Goal: Check status: Check status

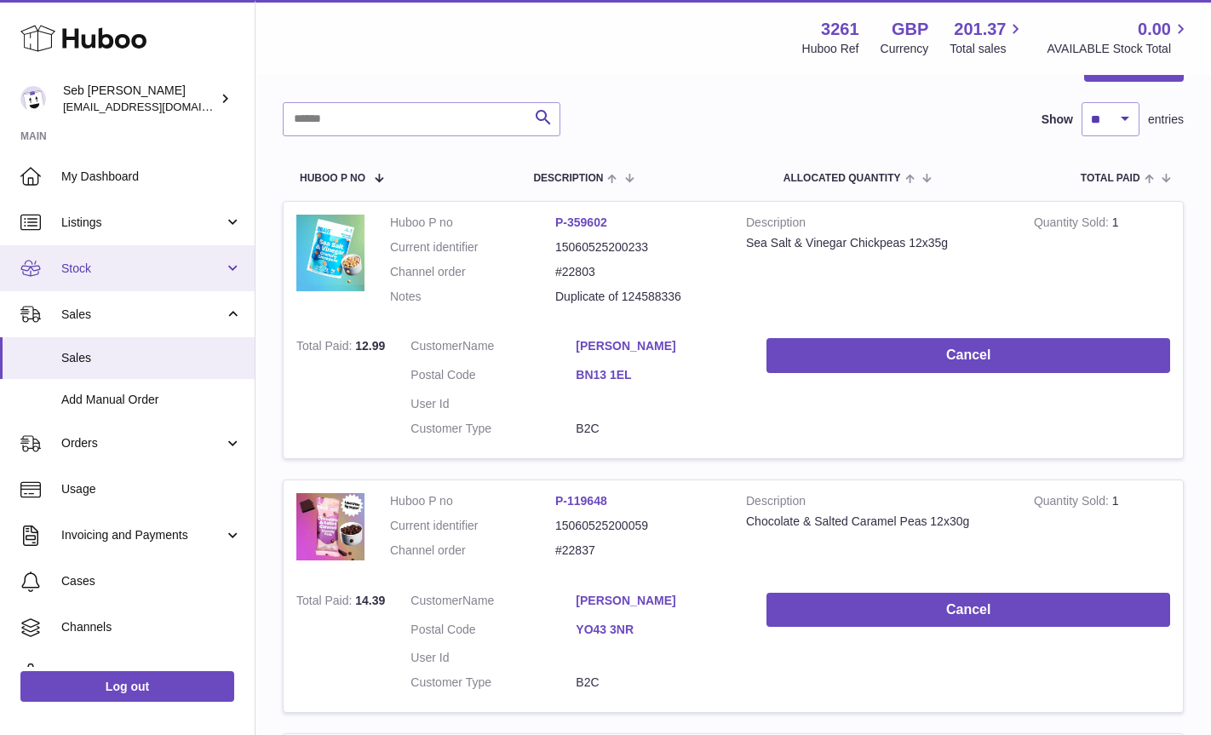
click at [58, 266] on link "Stock" at bounding box center [127, 268] width 255 height 46
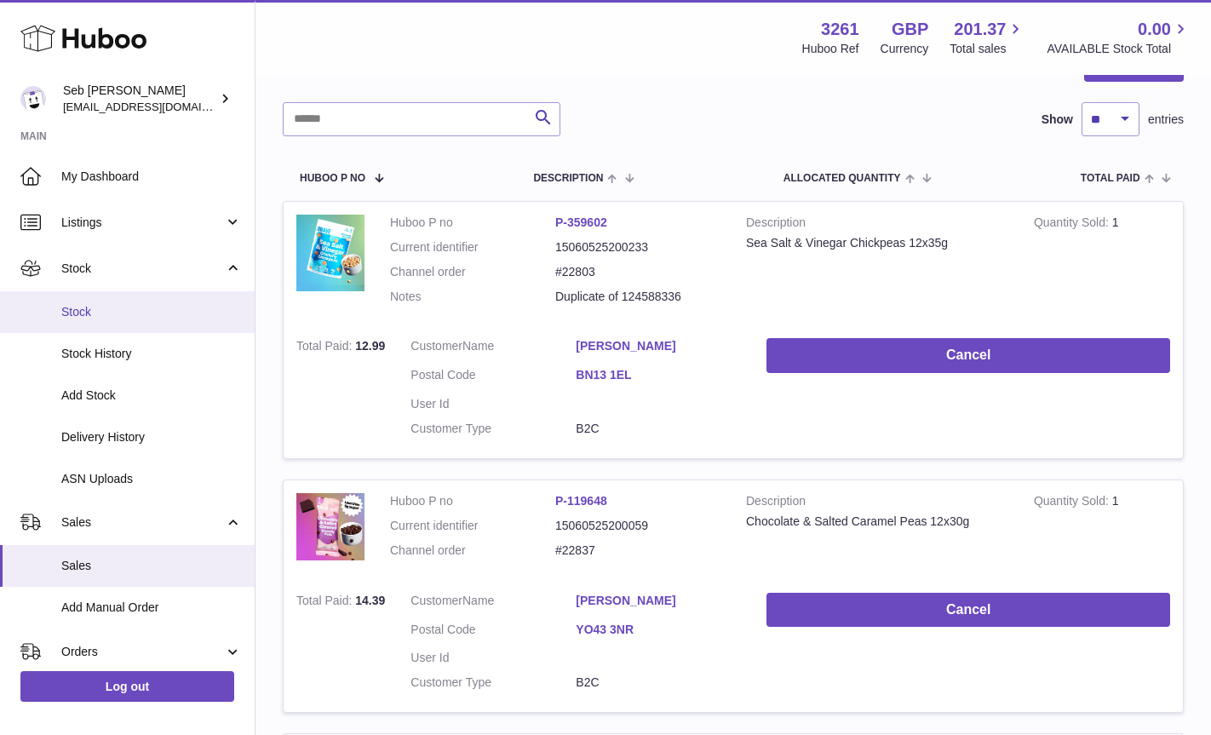
click at [81, 313] on span "Stock" at bounding box center [151, 312] width 181 height 16
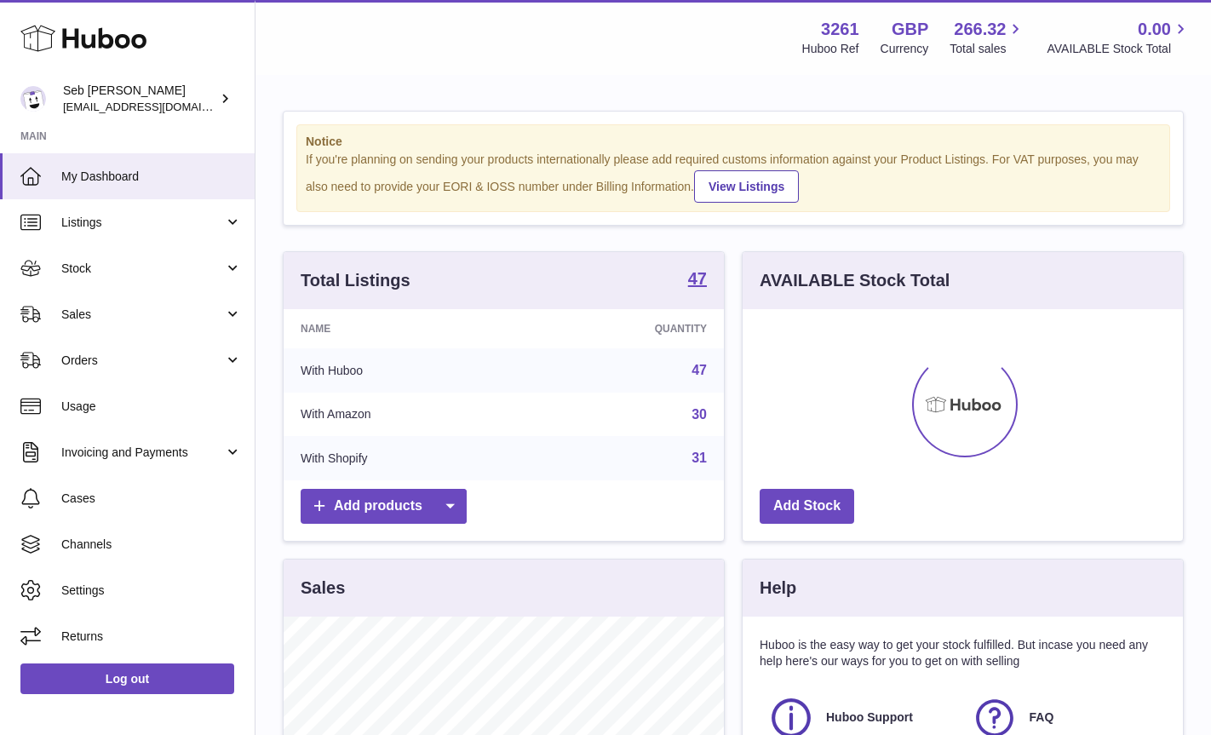
scroll to position [266, 440]
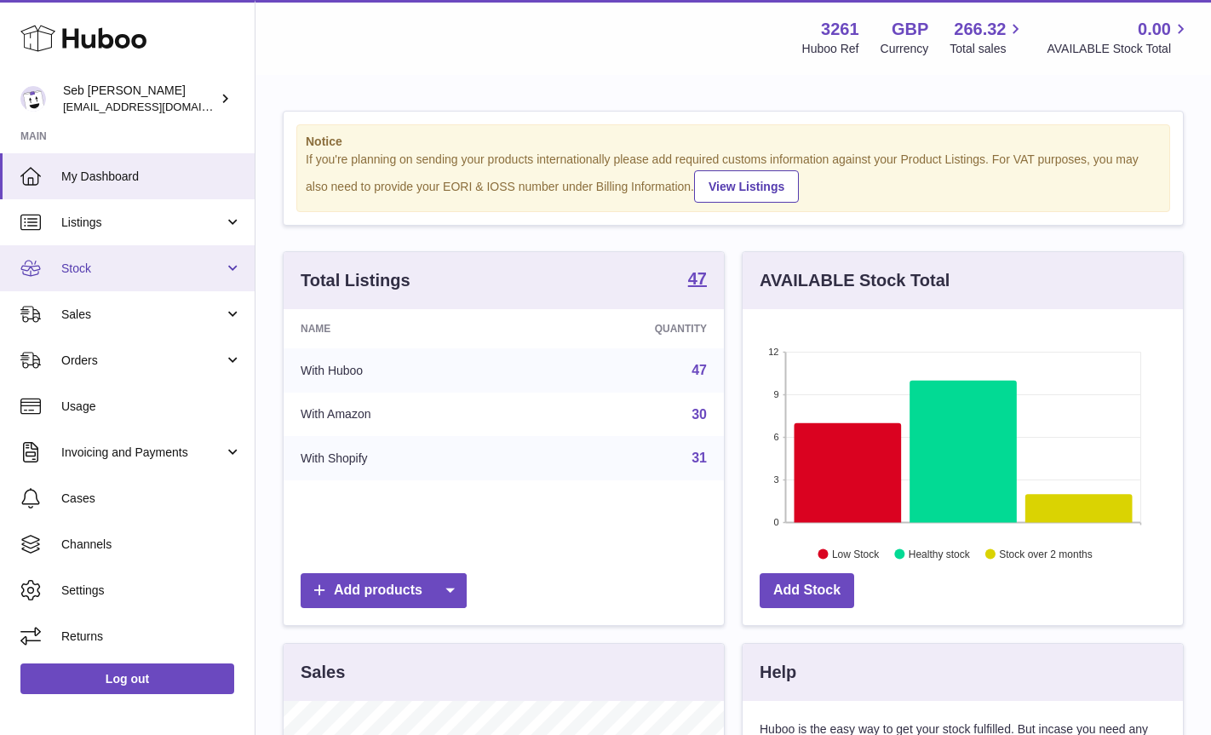
click at [83, 273] on span "Stock" at bounding box center [142, 269] width 163 height 16
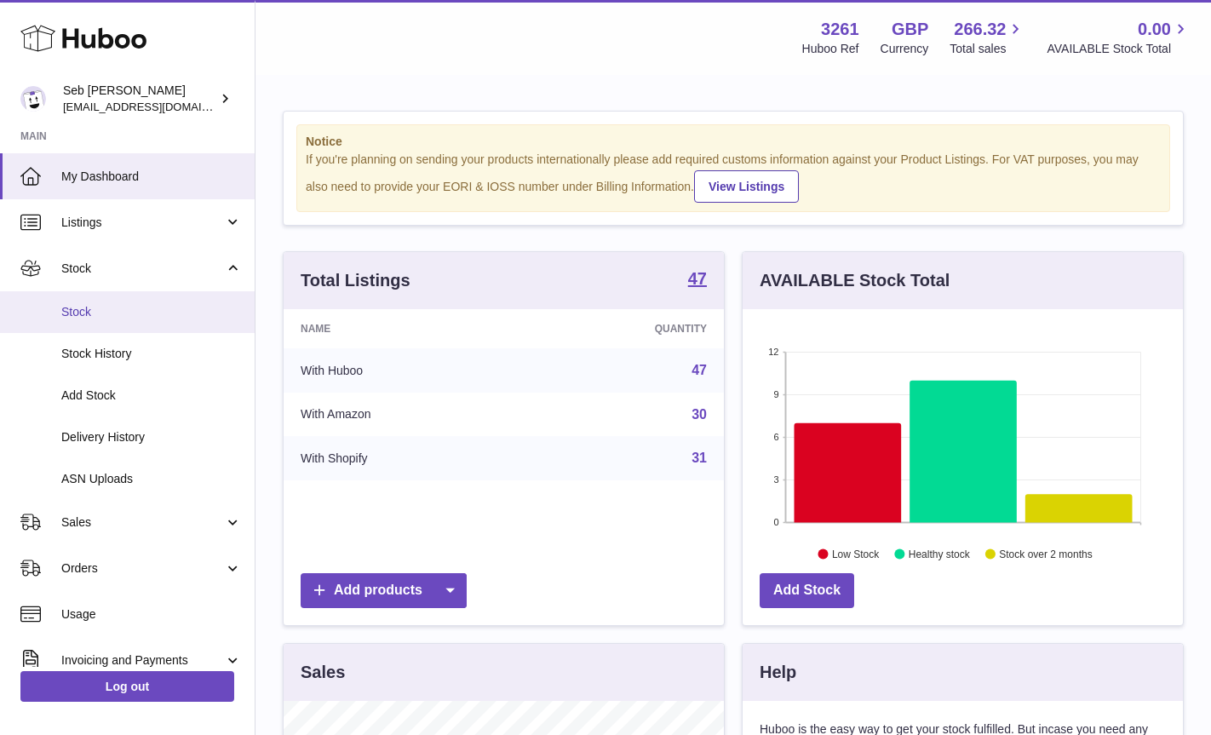
click at [86, 311] on span "Stock" at bounding box center [151, 312] width 181 height 16
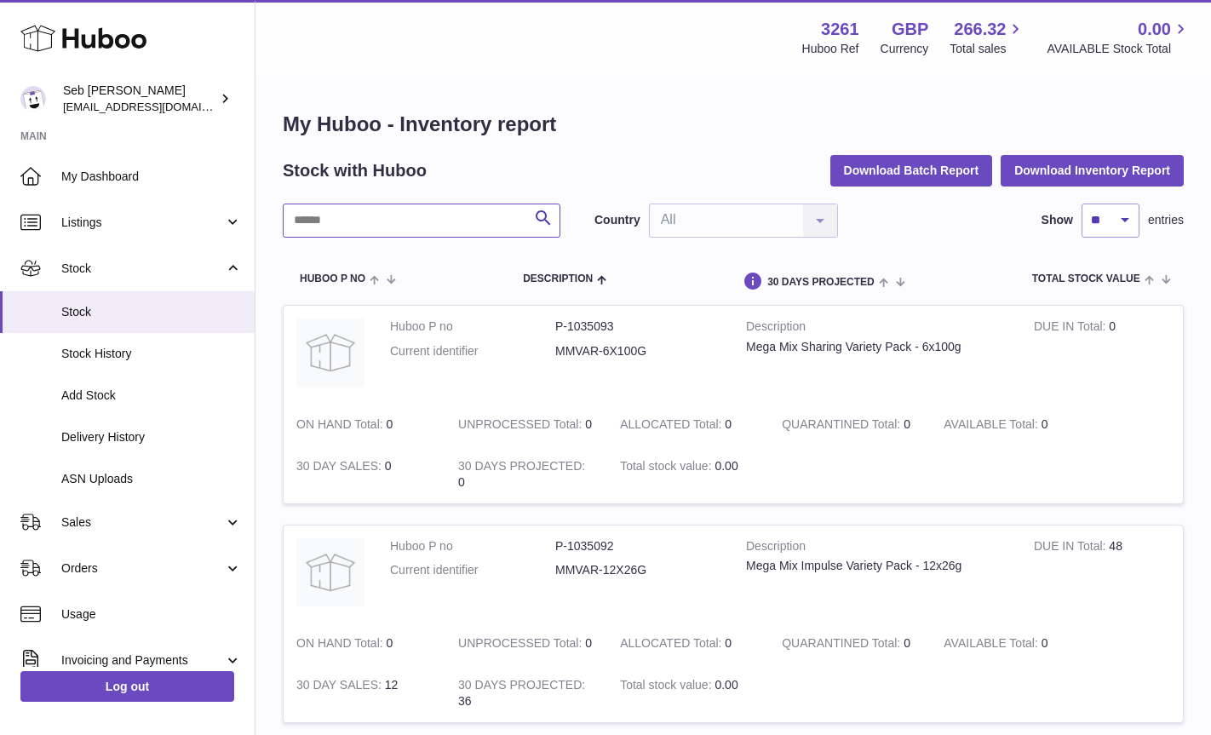
click at [362, 211] on input "text" at bounding box center [422, 221] width 278 height 34
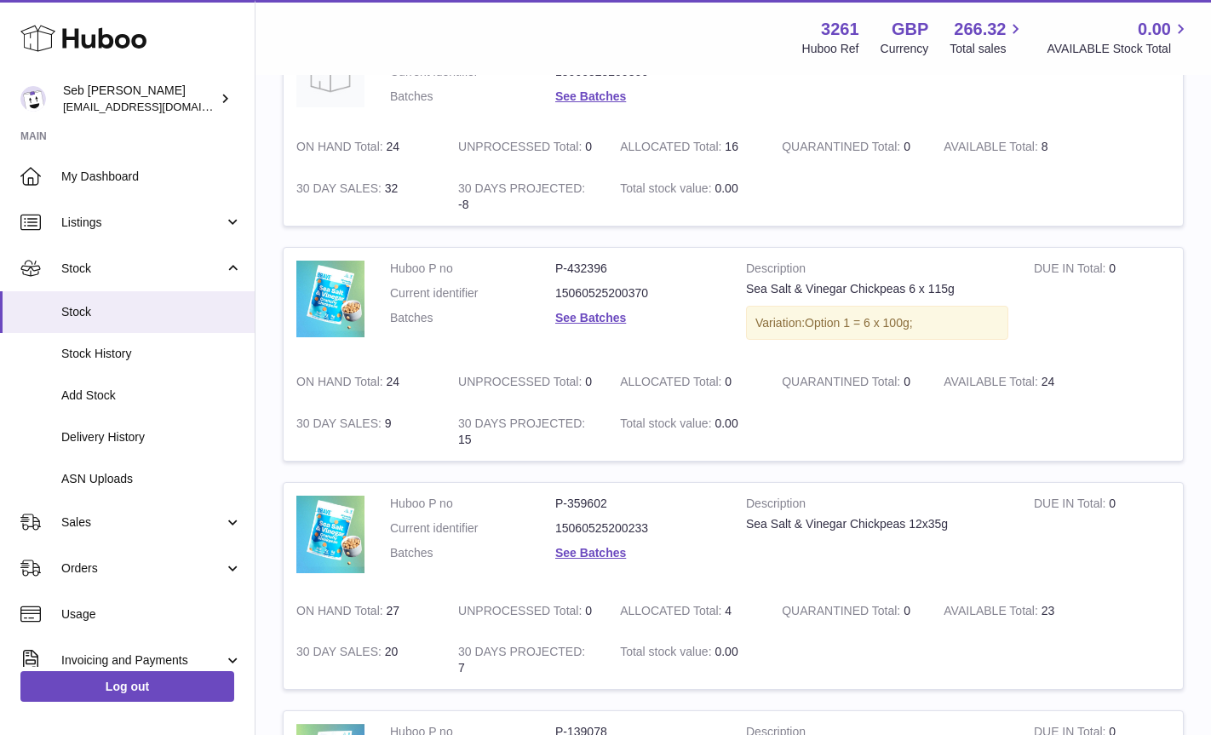
scroll to position [940, 0]
type input "****"
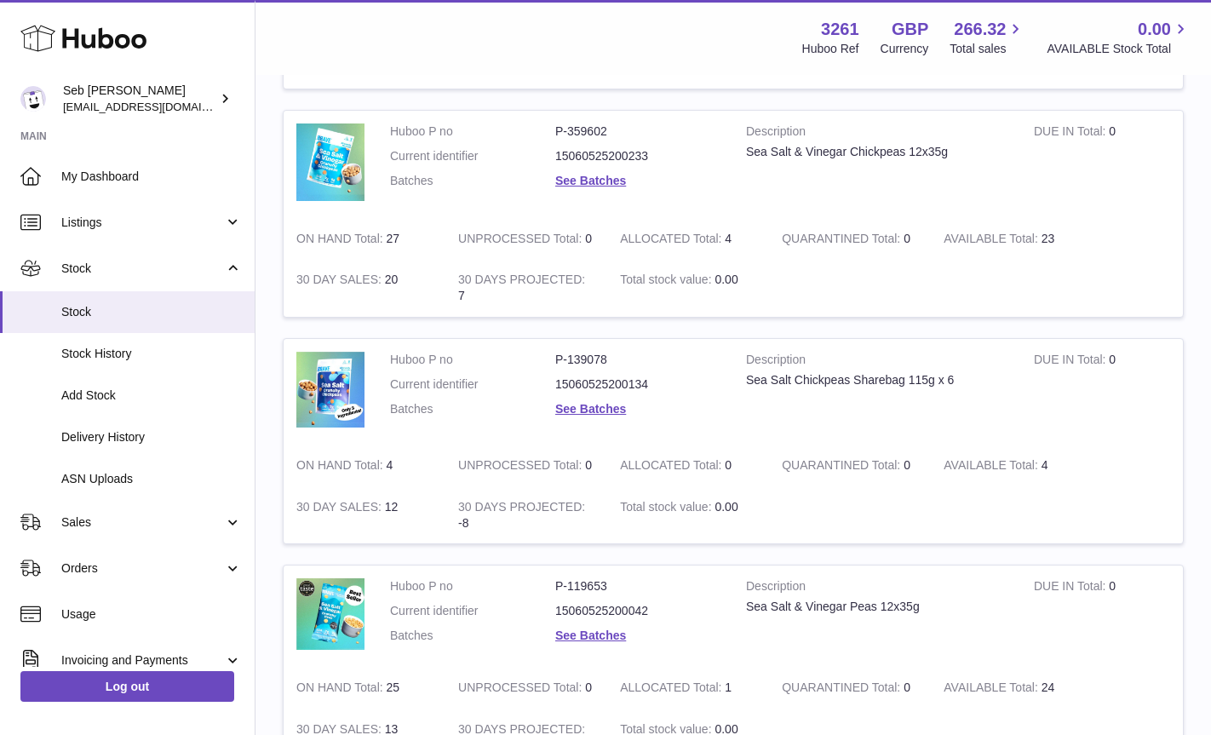
scroll to position [1526, 0]
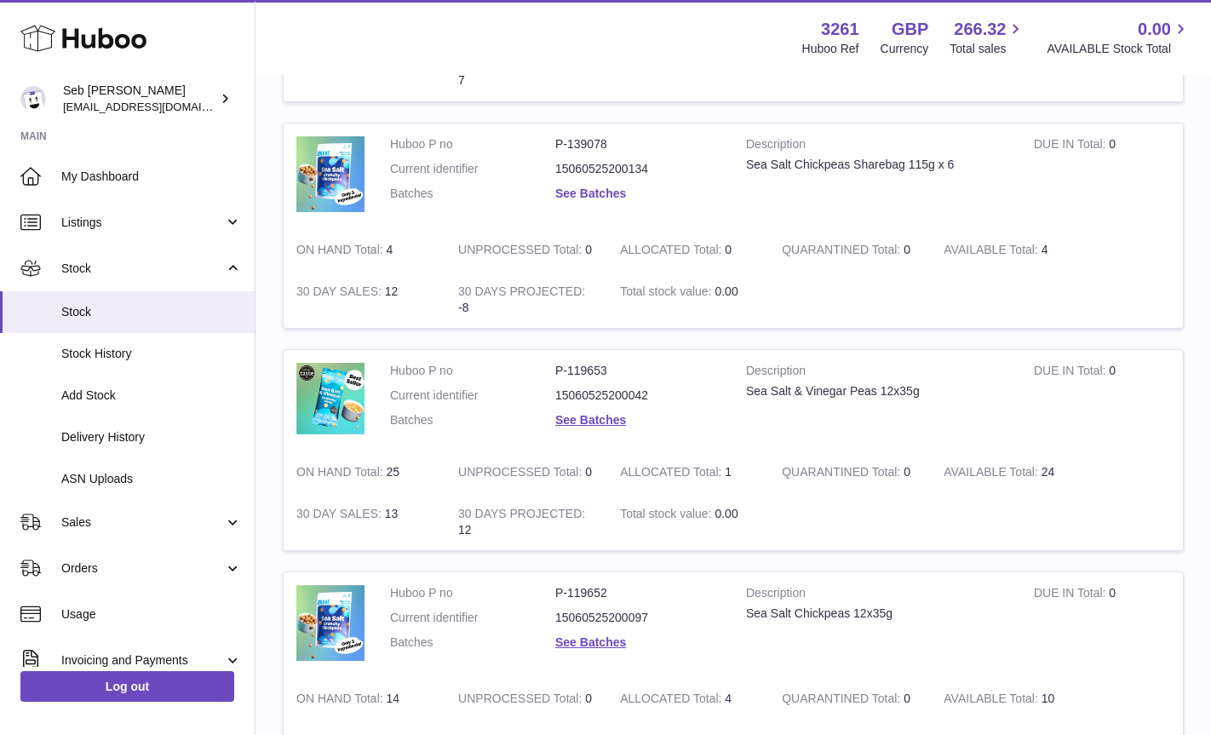
click at [588, 193] on link "See Batches" at bounding box center [590, 193] width 71 height 14
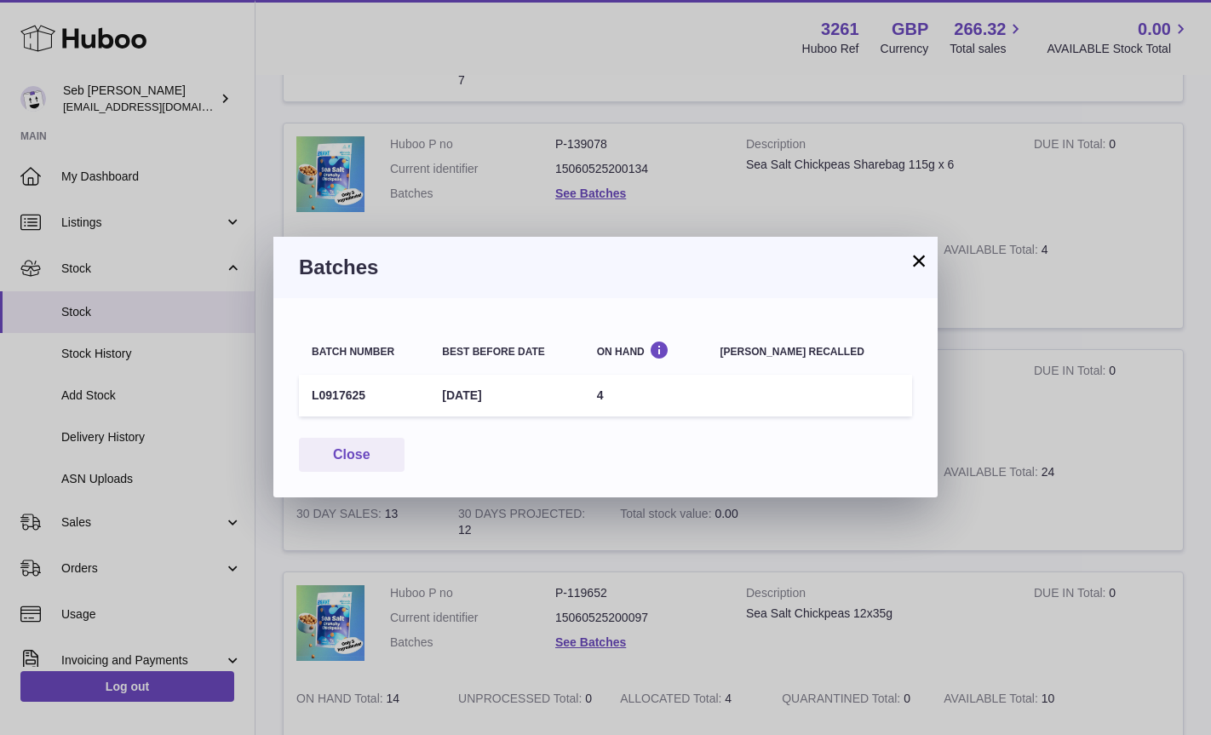
click at [923, 263] on button "×" at bounding box center [919, 260] width 20 height 20
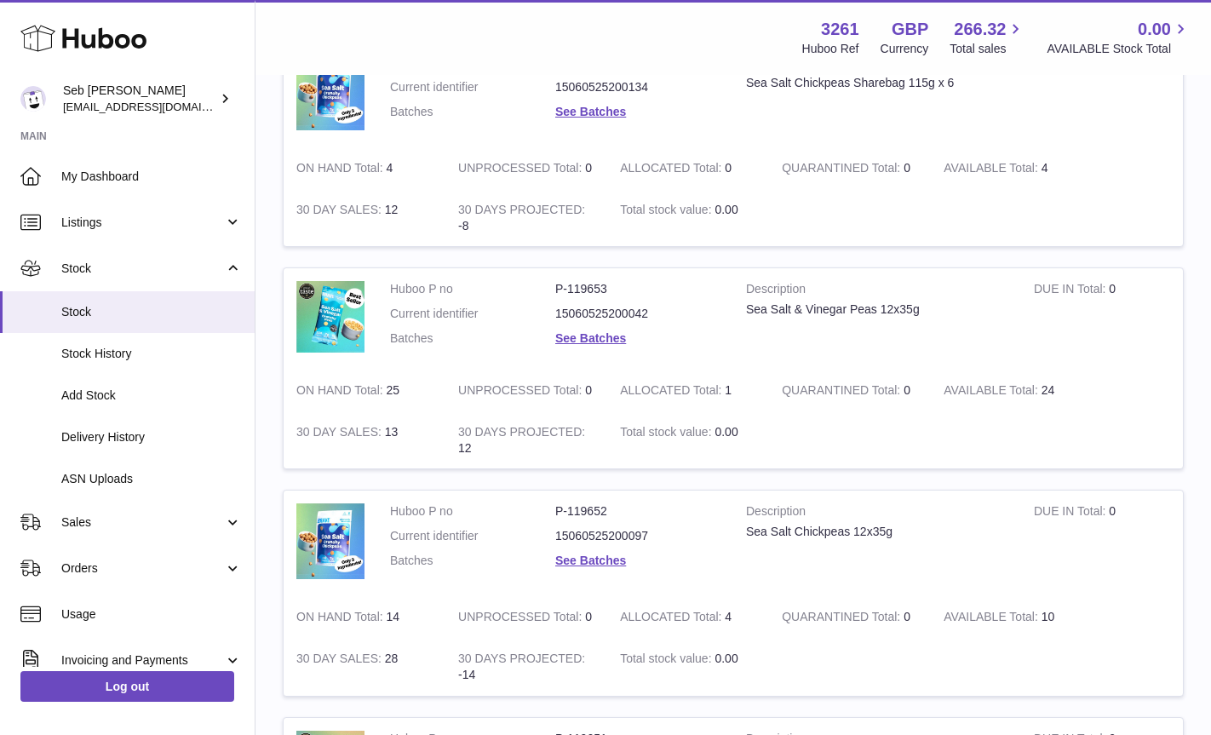
scroll to position [1618, 0]
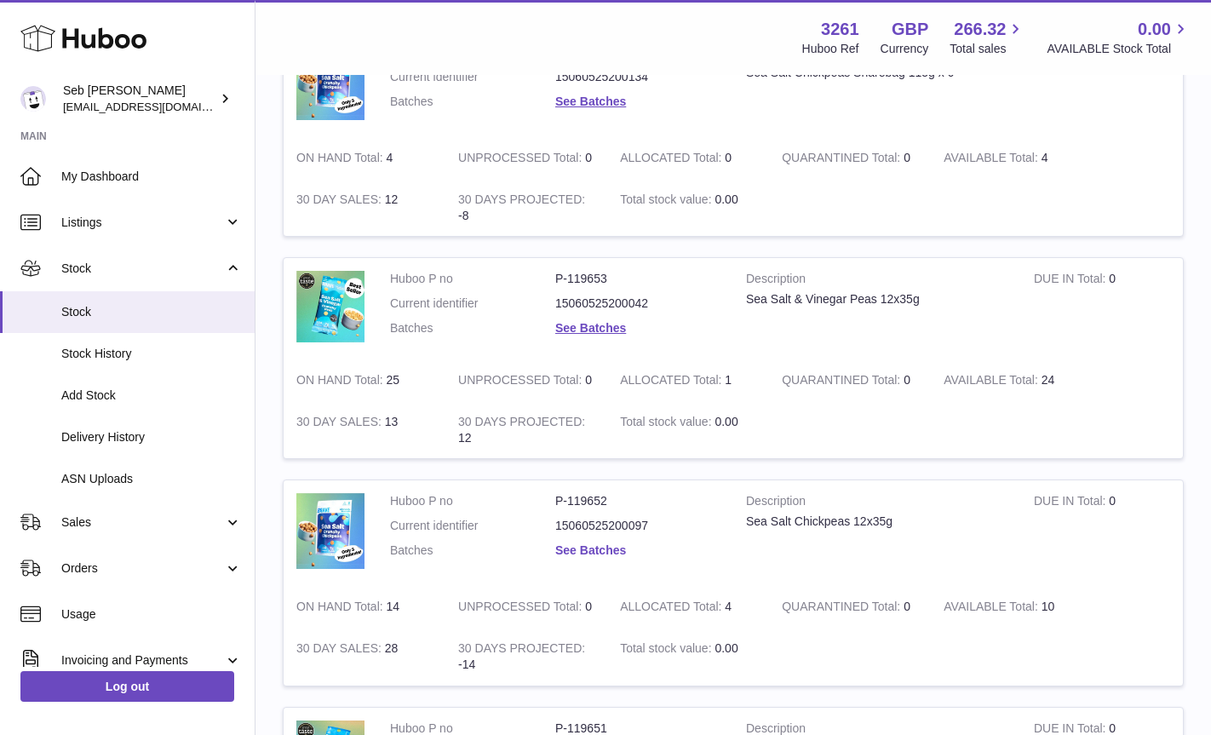
click at [591, 550] on link "See Batches" at bounding box center [590, 550] width 71 height 14
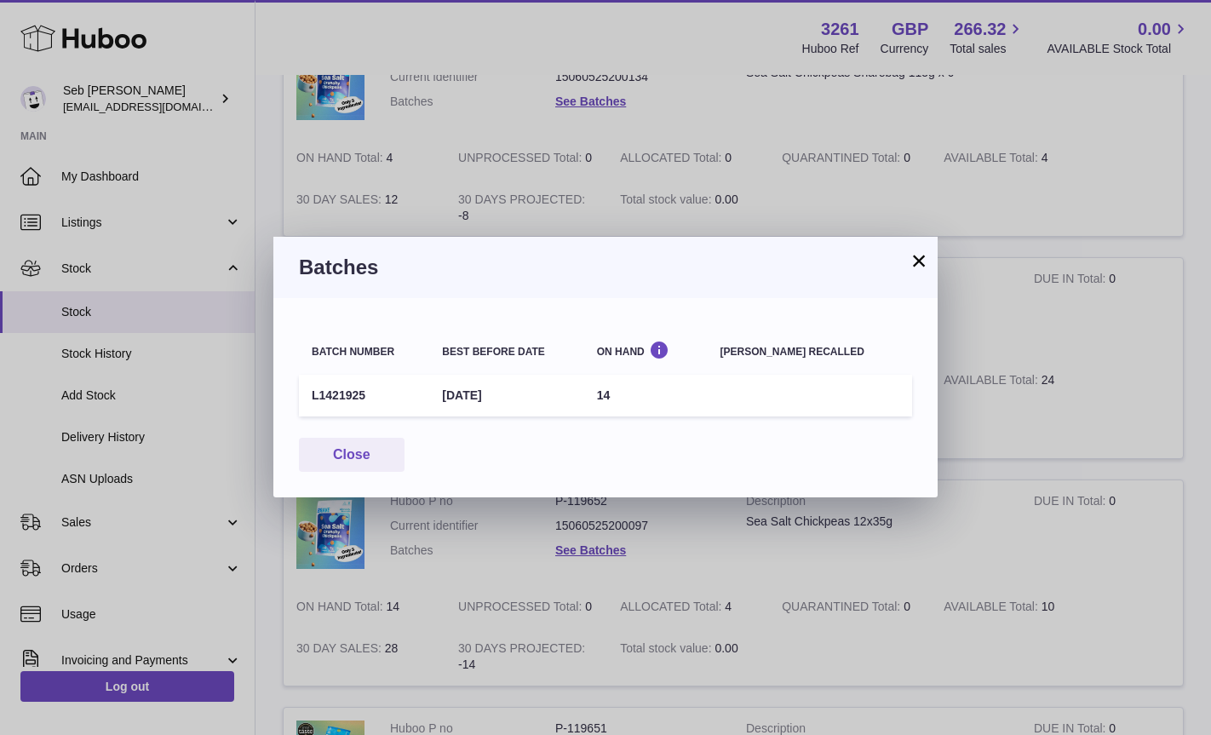
click at [923, 261] on button "×" at bounding box center [919, 260] width 20 height 20
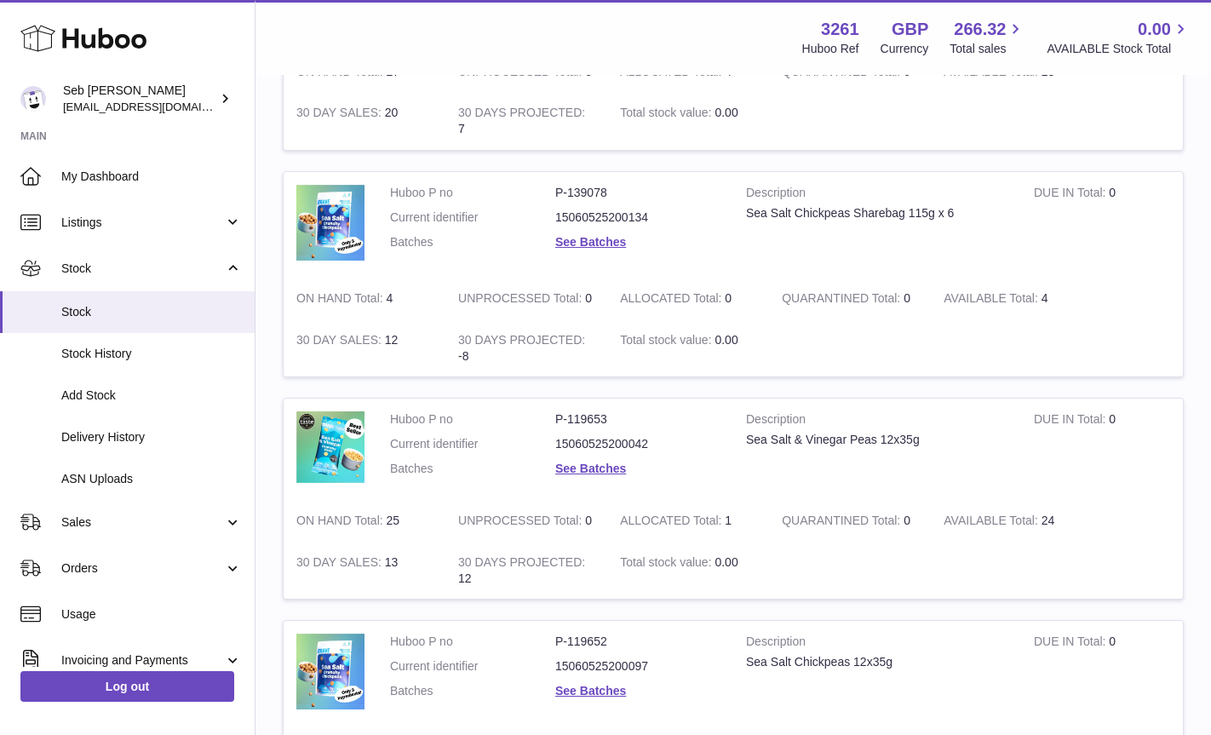
scroll to position [1472, 0]
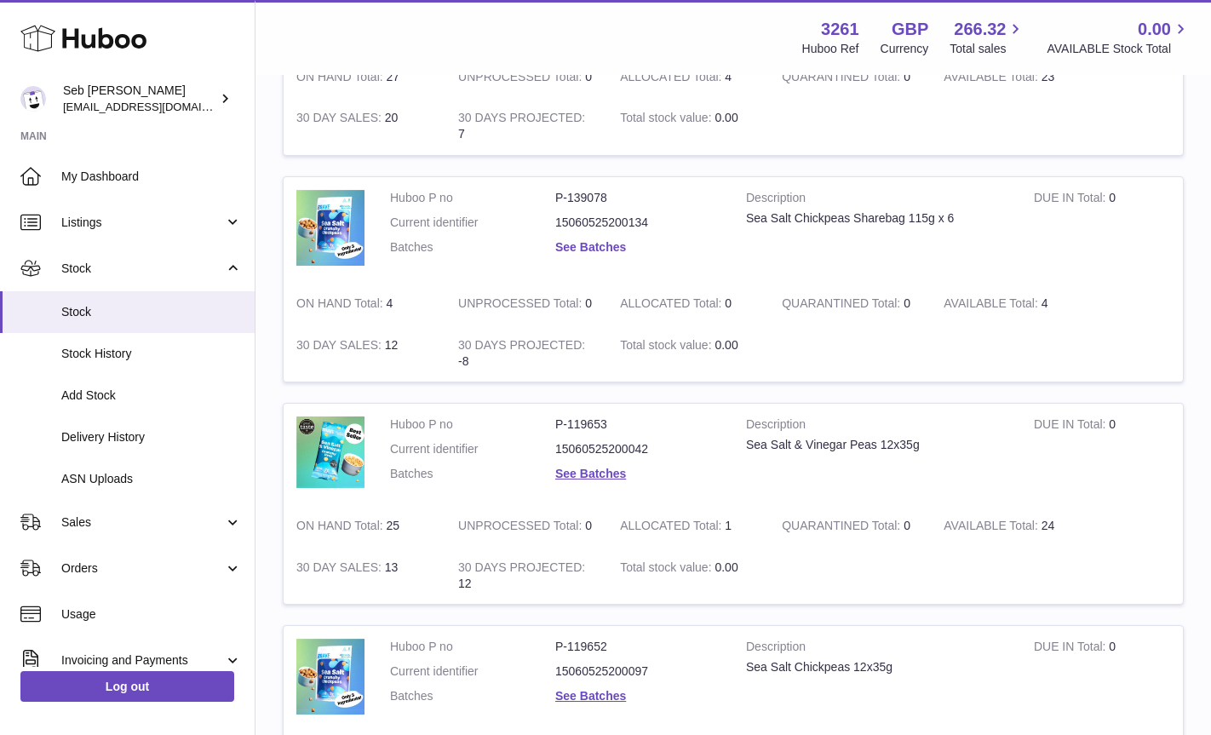
click at [585, 245] on link "See Batches" at bounding box center [590, 247] width 71 height 14
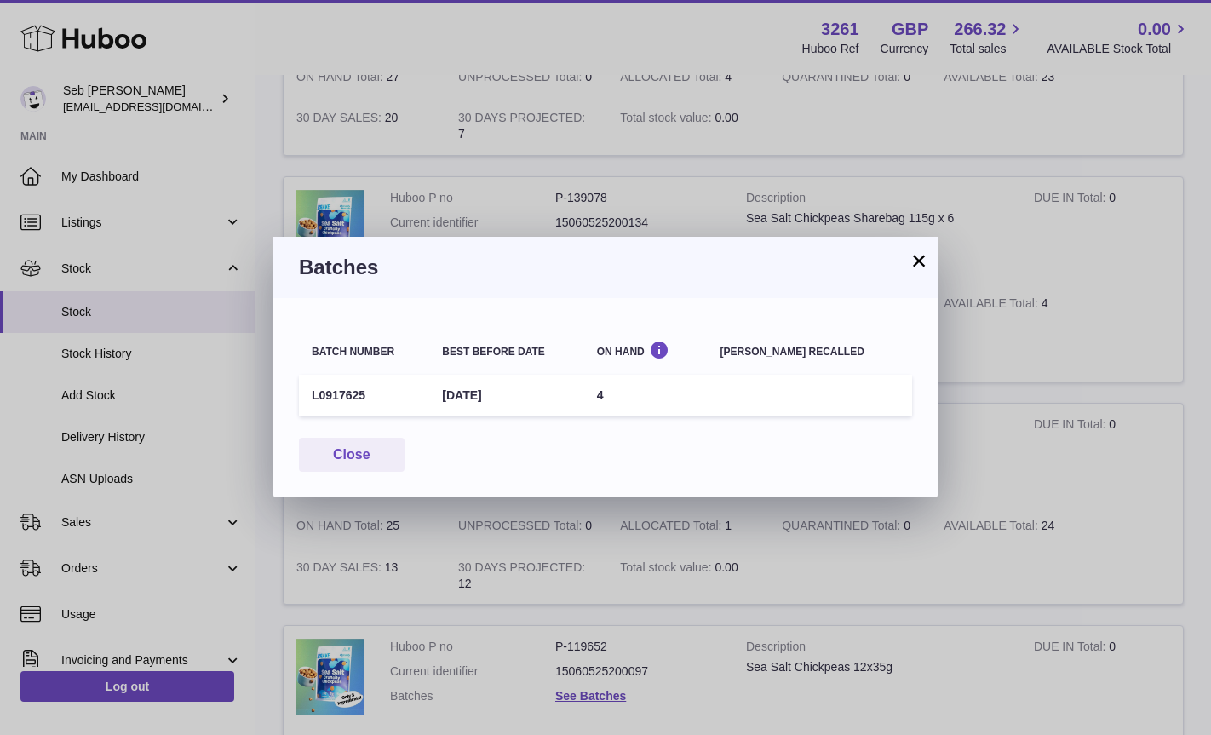
click at [921, 261] on button "×" at bounding box center [919, 260] width 20 height 20
